Goal: Find specific page/section: Find specific page/section

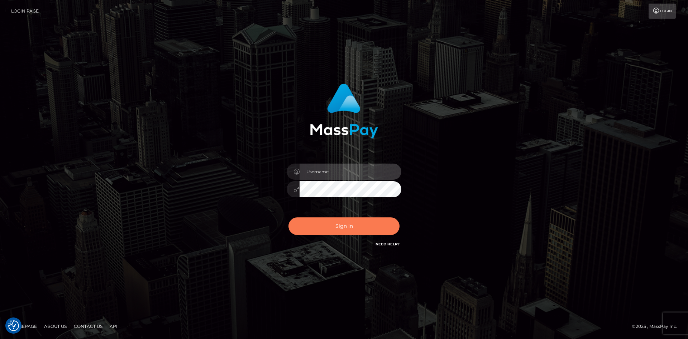
type input "tinan"
click at [340, 224] on button "Sign in" at bounding box center [343, 226] width 111 height 18
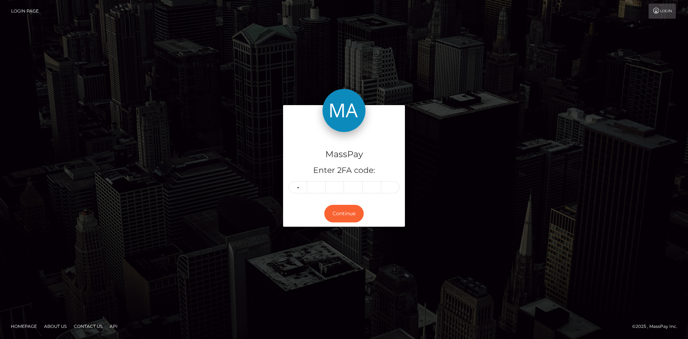
type input "0"
type input "8"
type input "0"
type input "9"
type input "0"
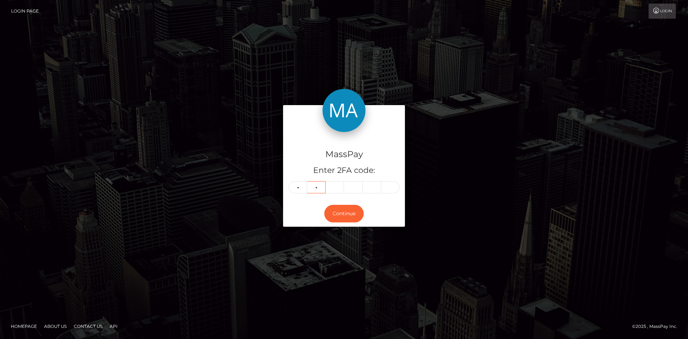
type input "8"
type input "0"
type input "6"
type input "9"
type input "3"
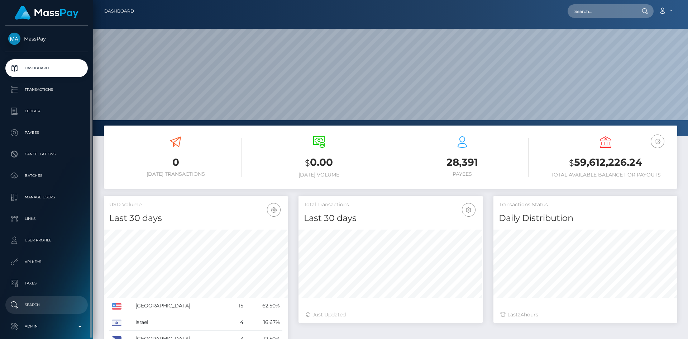
scroll to position [127, 184]
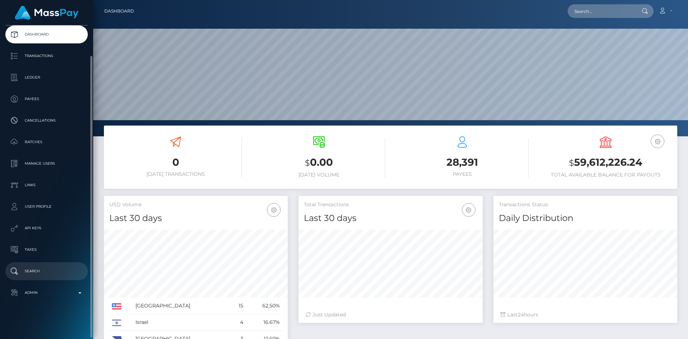
click at [54, 270] on p "Search" at bounding box center [46, 271] width 77 height 11
